Goal: Task Accomplishment & Management: Manage account settings

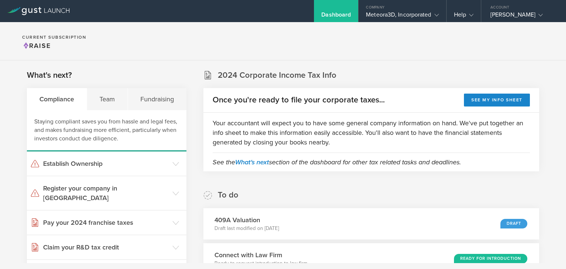
click at [406, 12] on div "Meteora3D, Incorporated" at bounding box center [402, 16] width 73 height 11
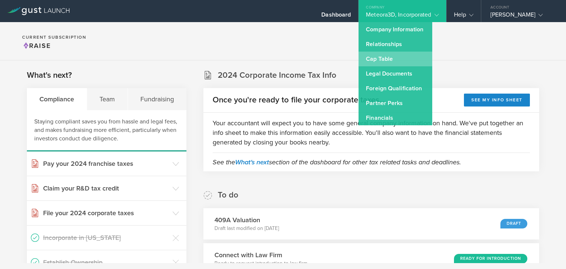
click at [394, 56] on link "Cap Table" at bounding box center [396, 59] width 74 height 15
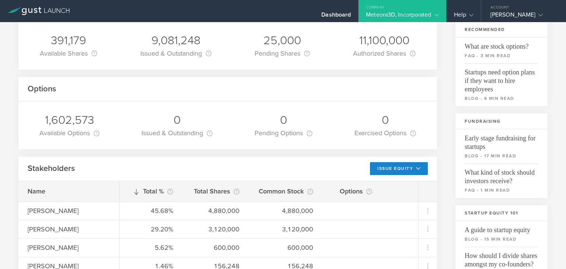
scroll to position [34, 0]
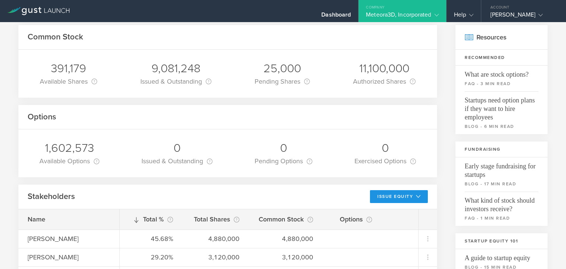
click at [416, 198] on polyline at bounding box center [418, 196] width 4 height 2
click at [395, 213] on li "Grant Stock Options" at bounding box center [393, 213] width 64 height 14
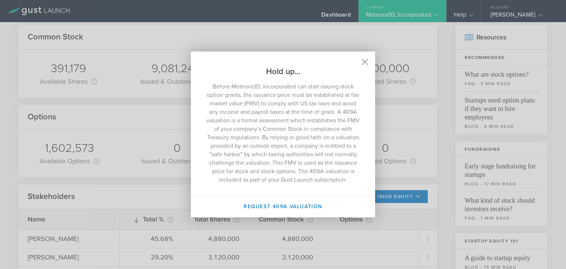
click at [364, 62] on icon at bounding box center [365, 62] width 6 height 6
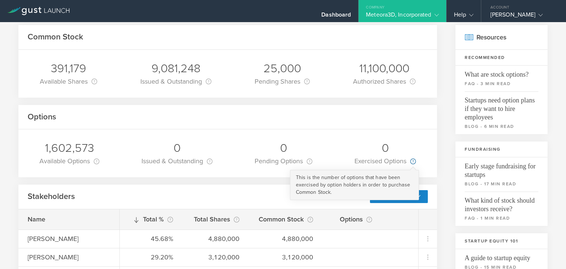
click at [411, 159] on circle at bounding box center [413, 161] width 5 height 5
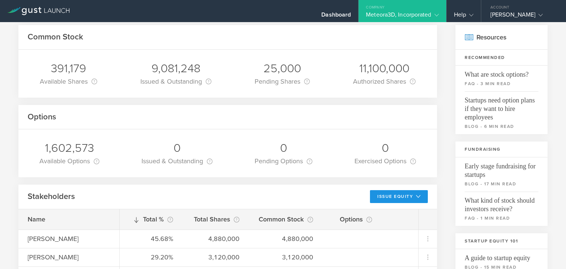
click at [415, 195] on button "Issue Equity" at bounding box center [399, 196] width 58 height 13
click at [393, 228] on li "Grant Common Stock" at bounding box center [393, 227] width 64 height 14
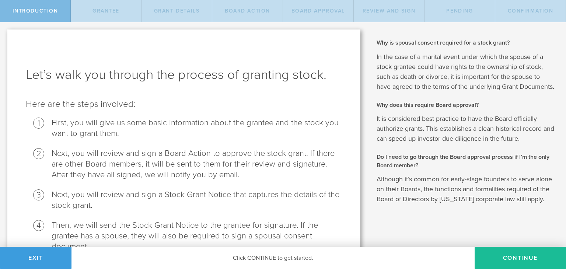
click at [470, 92] on p "In the case of a marital event under which the spouse of a stock grantee could …" at bounding box center [466, 72] width 178 height 40
click at [47, 254] on button "Exit" at bounding box center [35, 258] width 71 height 22
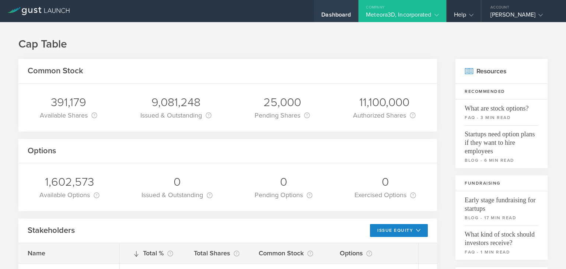
click at [335, 8] on div "Dashboard" at bounding box center [336, 11] width 44 height 22
